Goal: Task Accomplishment & Management: Manage account settings

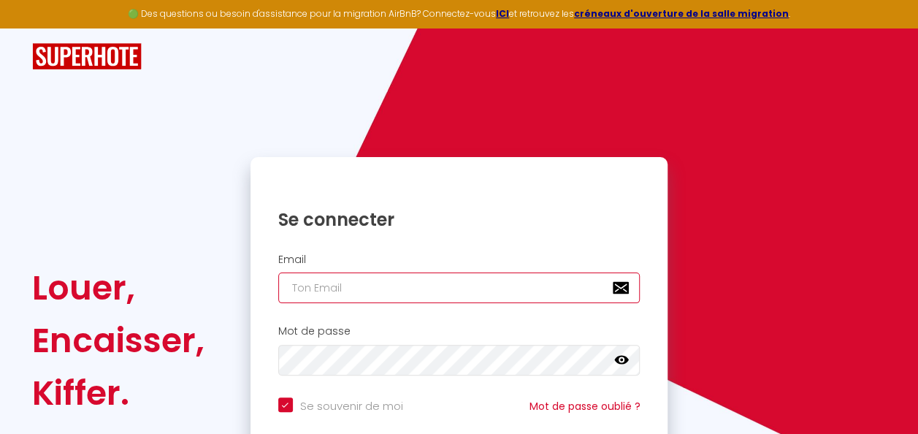
click at [418, 295] on input "email" at bounding box center [459, 287] width 362 height 31
type input "[EMAIL_ADDRESS][DOMAIN_NAME]"
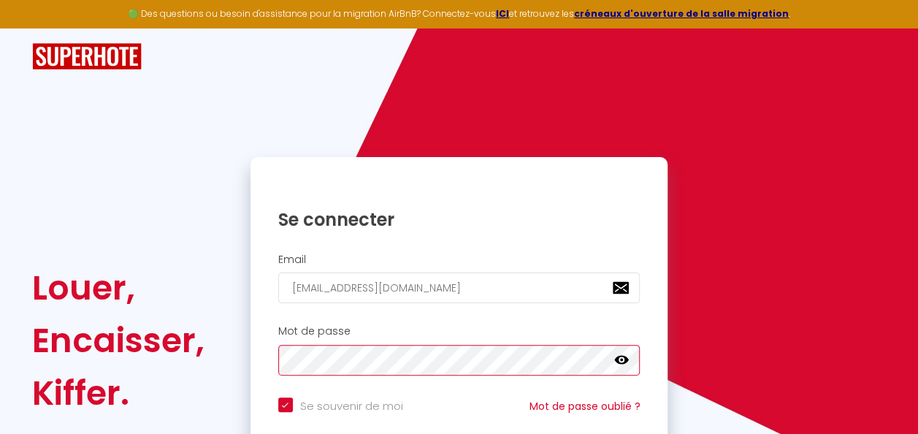
checkbox input "true"
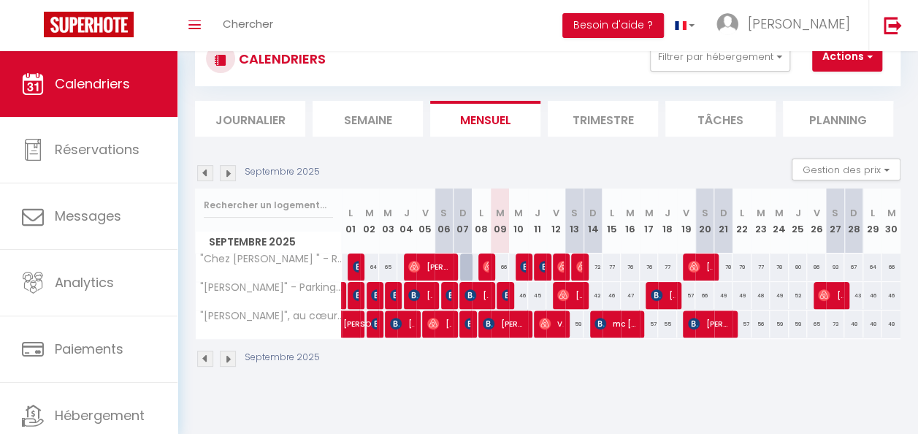
scroll to position [34, 0]
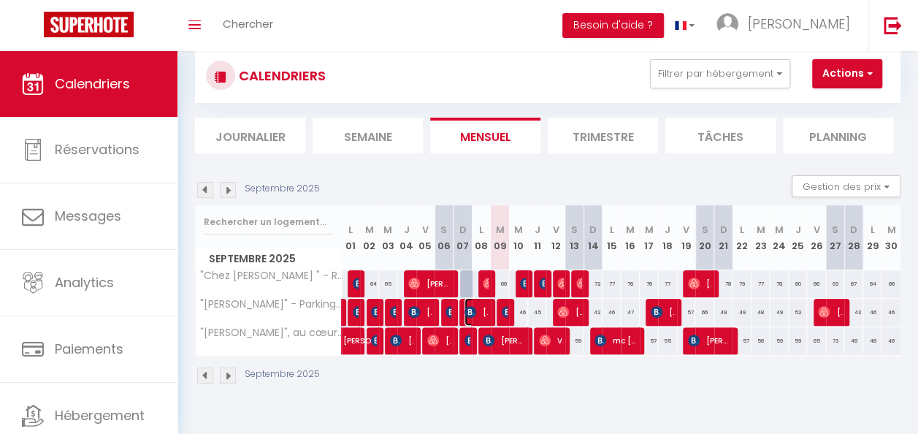
click at [476, 308] on span "[PERSON_NAME]" at bounding box center [476, 312] width 24 height 28
select select "OK"
select select "0"
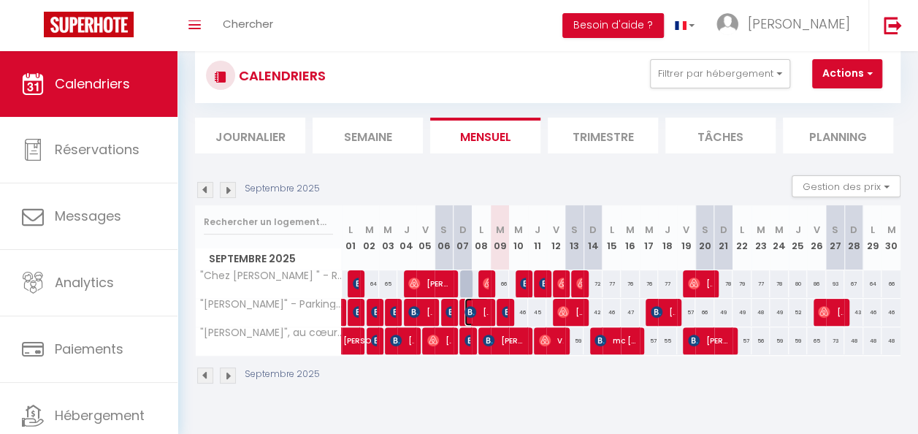
select select "1"
select select
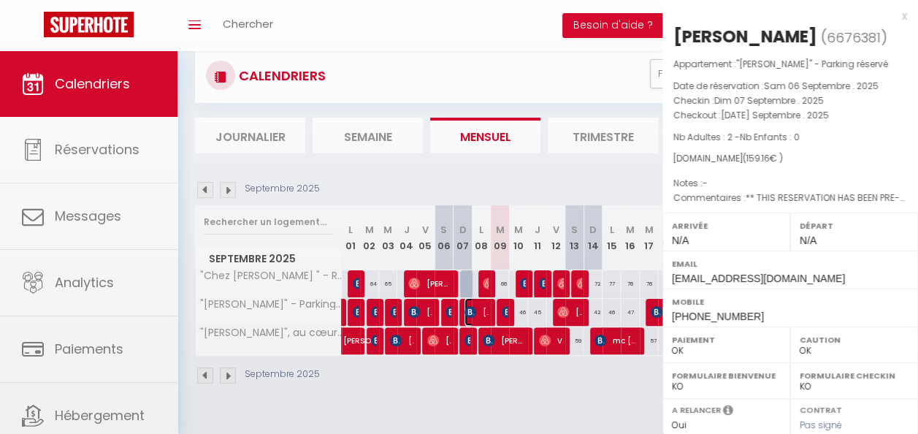
select select "51778"
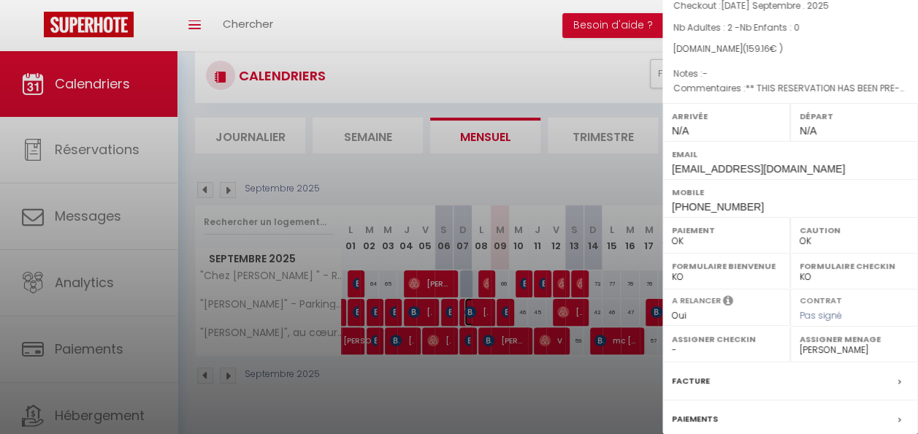
scroll to position [0, 0]
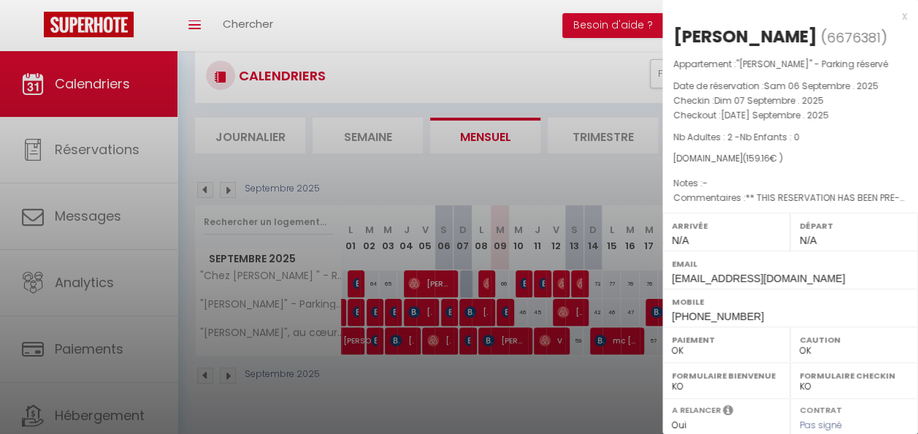
click at [891, 15] on div "x" at bounding box center [784, 16] width 245 height 18
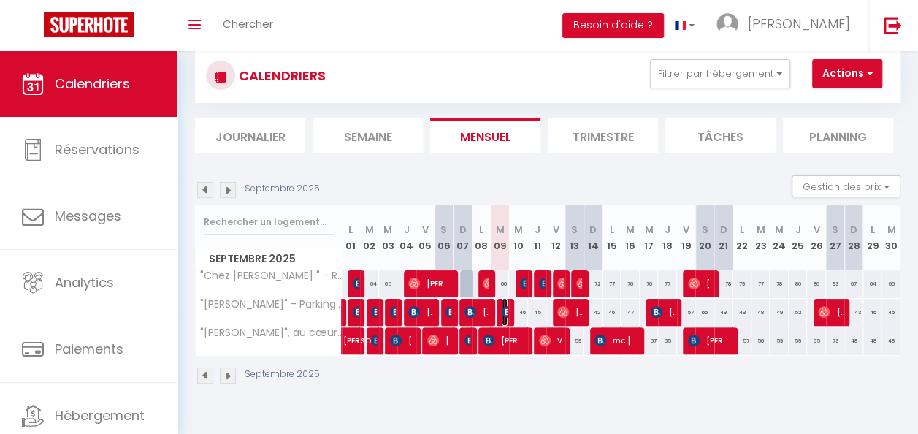
click at [502, 313] on img at bounding box center [507, 312] width 12 height 12
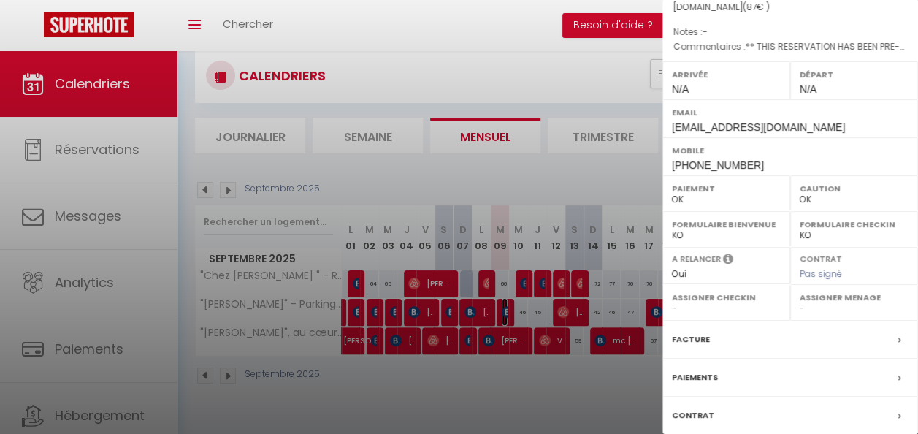
scroll to position [163, 0]
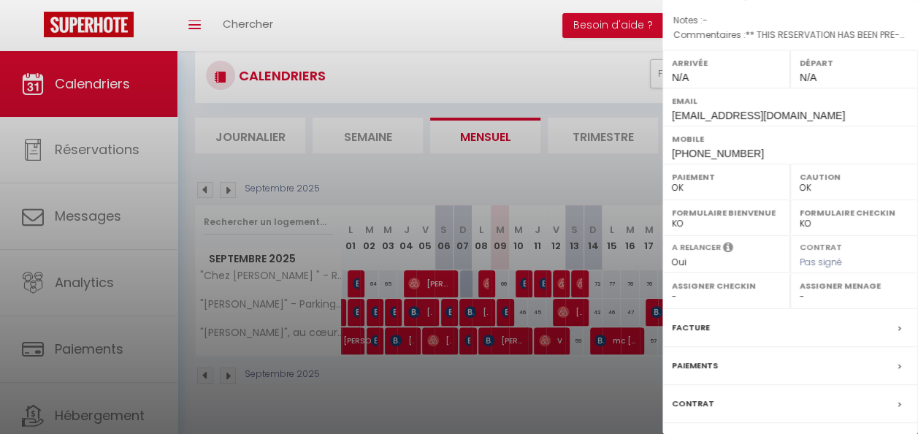
click at [827, 280] on label "Assigner Menage" at bounding box center [853, 285] width 109 height 15
click at [818, 283] on label "Assigner Menage" at bounding box center [853, 285] width 109 height 15
click at [809, 289] on label "Assigner Menage" at bounding box center [853, 285] width 109 height 15
click at [804, 291] on select "- [PERSON_NAME] [PERSON_NAME]" at bounding box center [853, 296] width 109 height 13
select select "51778"
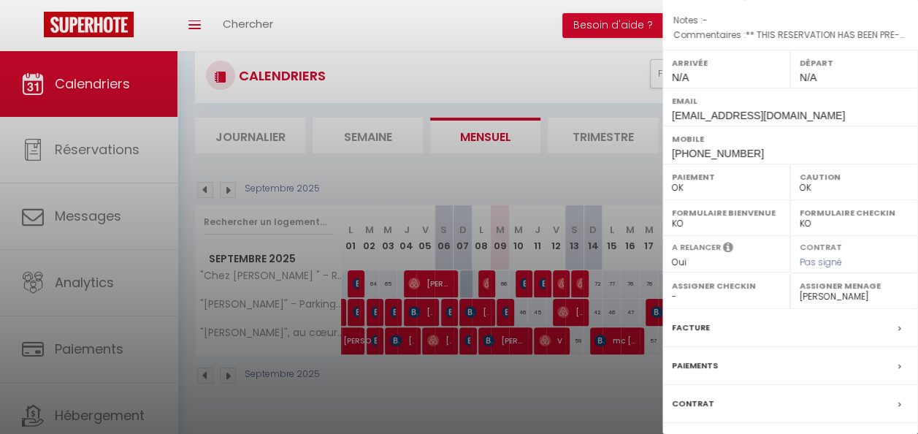
click at [799, 290] on select "- [PERSON_NAME] [PERSON_NAME]" at bounding box center [853, 296] width 109 height 13
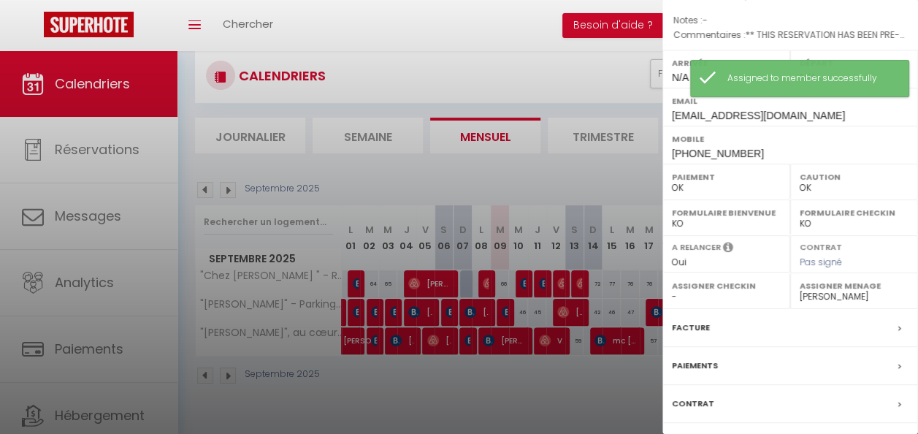
scroll to position [0, 0]
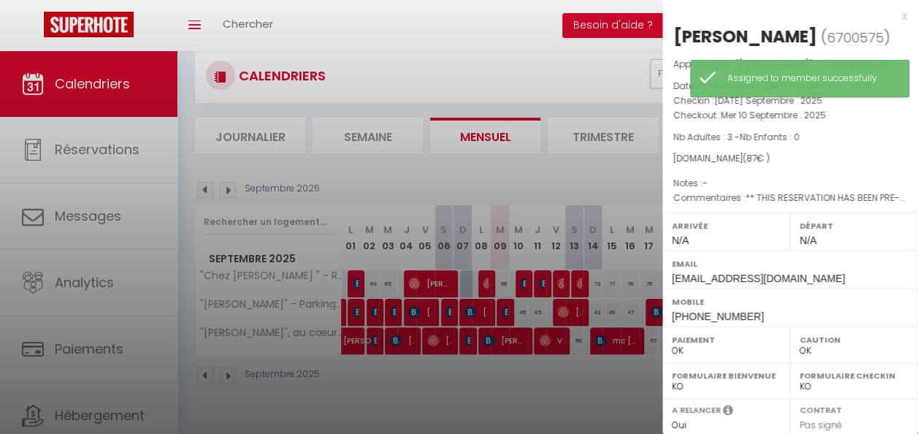
click at [893, 23] on div "x" at bounding box center [784, 16] width 245 height 18
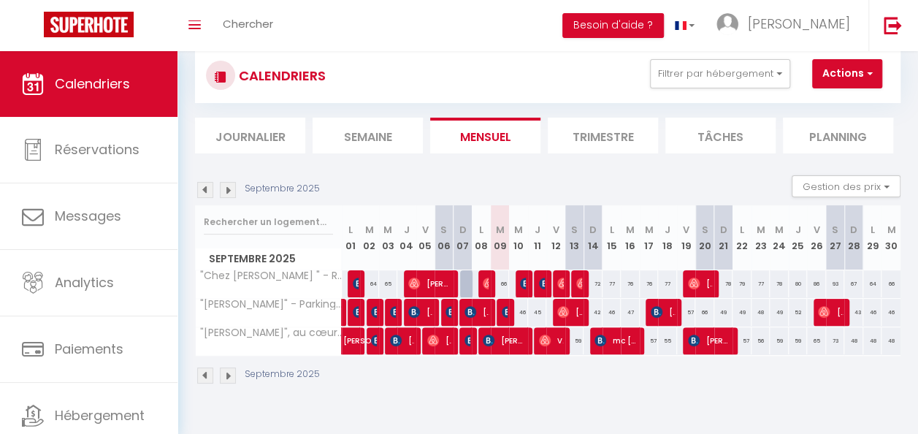
click at [616, 373] on div "Septembre 2025" at bounding box center [547, 376] width 705 height 43
